Goal: Task Accomplishment & Management: Use online tool/utility

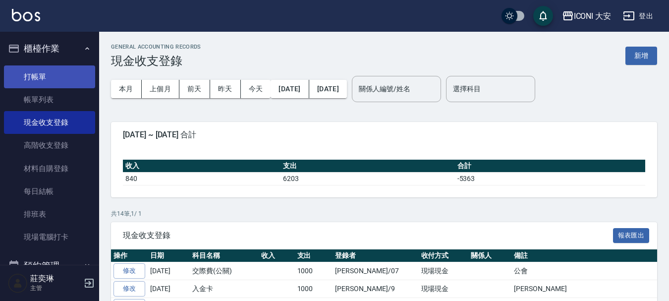
click at [58, 84] on link "打帳單" at bounding box center [49, 76] width 91 height 23
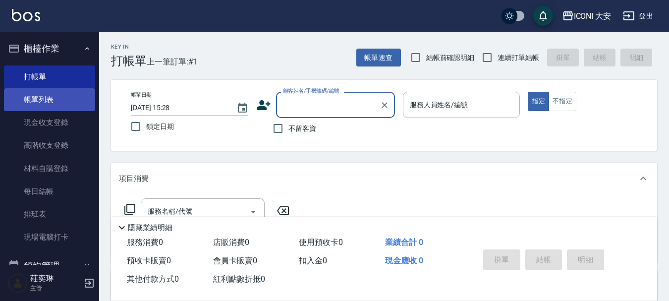
click at [47, 101] on link "帳單列表" at bounding box center [49, 99] width 91 height 23
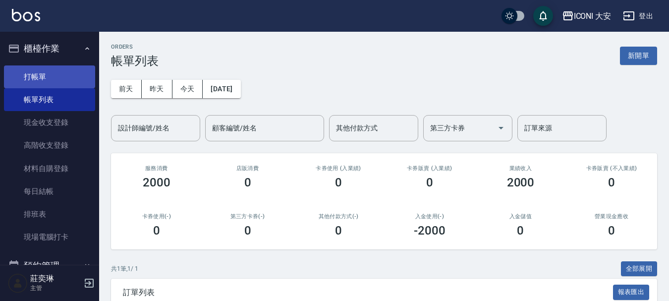
click at [22, 73] on link "打帳單" at bounding box center [49, 76] width 91 height 23
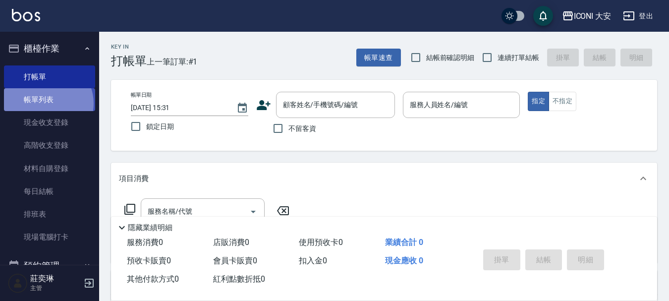
click at [46, 104] on link "帳單列表" at bounding box center [49, 99] width 91 height 23
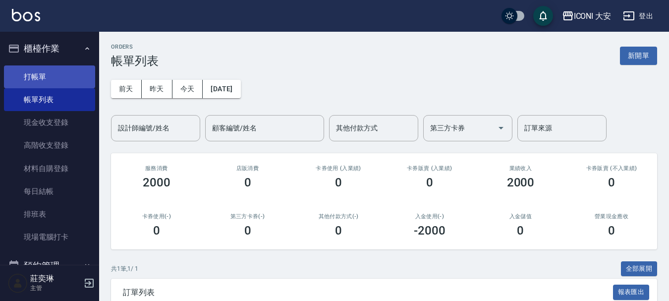
click at [44, 74] on link "打帳單" at bounding box center [49, 76] width 91 height 23
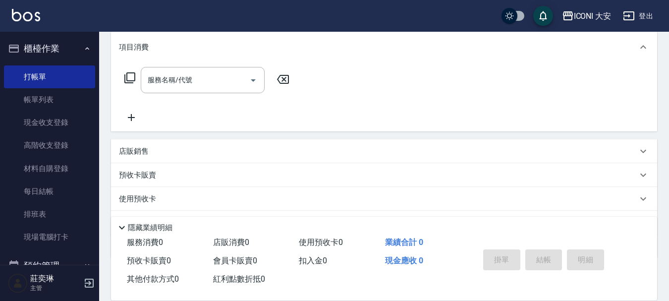
scroll to position [35, 0]
